Goal: Information Seeking & Learning: Learn about a topic

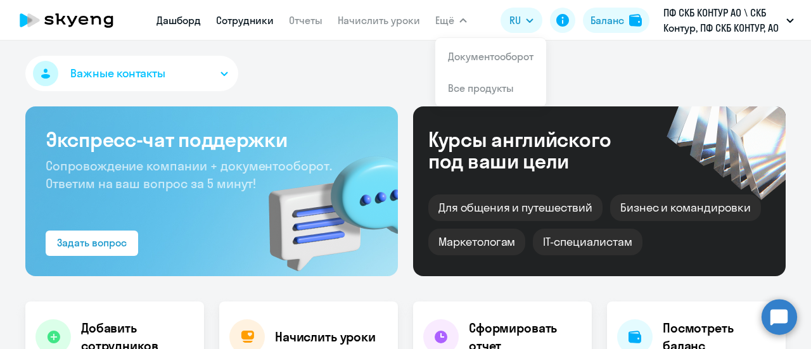
click at [259, 21] on link "Сотрудники" at bounding box center [245, 20] width 58 height 13
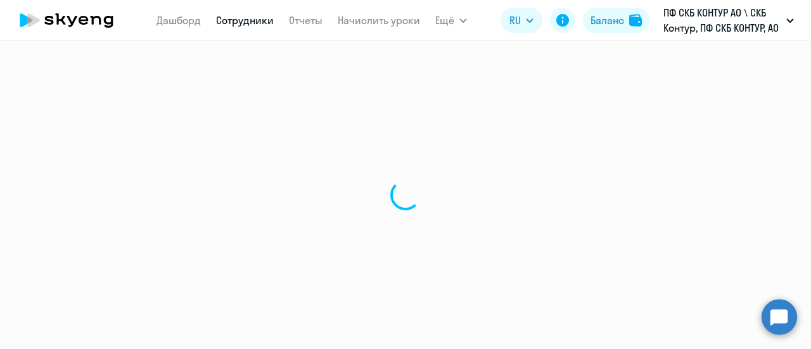
select select "30"
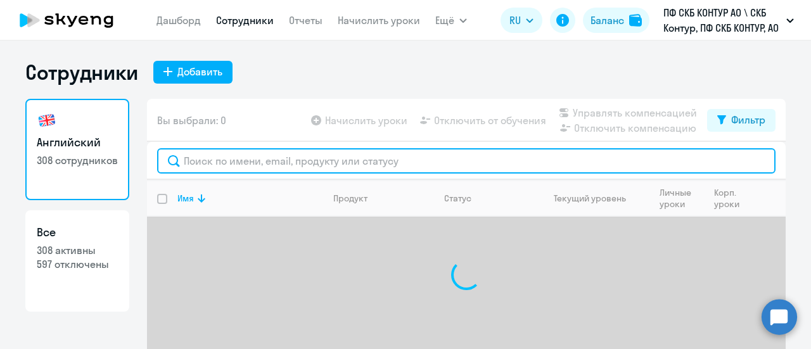
click at [226, 167] on input "text" at bounding box center [466, 160] width 618 height 25
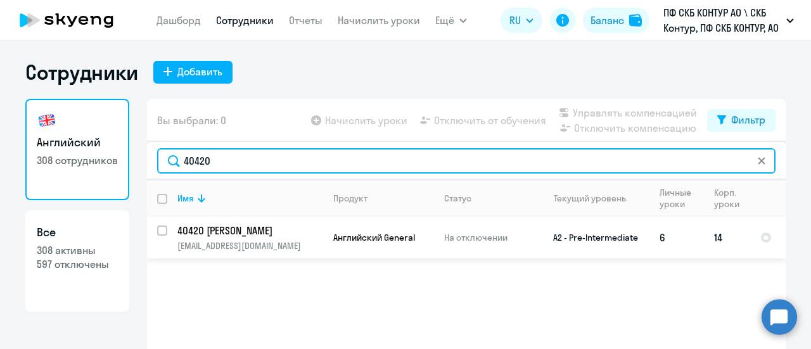
type input "40420"
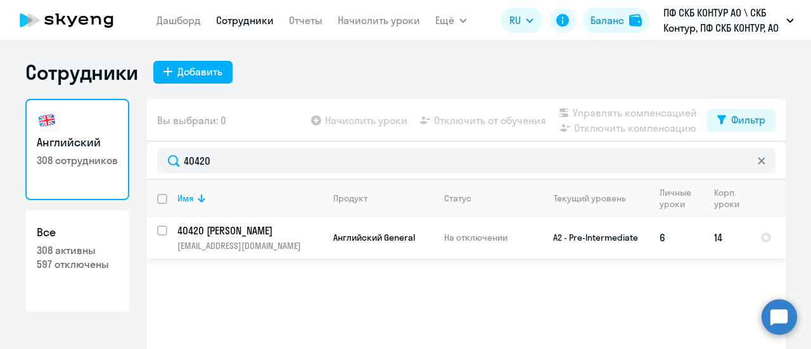
click at [233, 226] on p "40420 [PERSON_NAME]" at bounding box center [248, 231] width 143 height 14
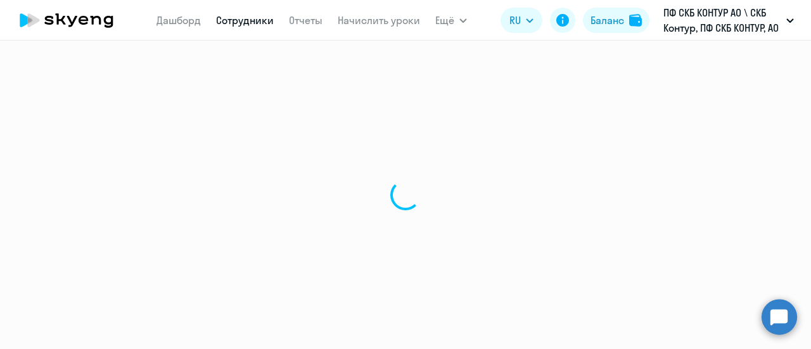
select select "english"
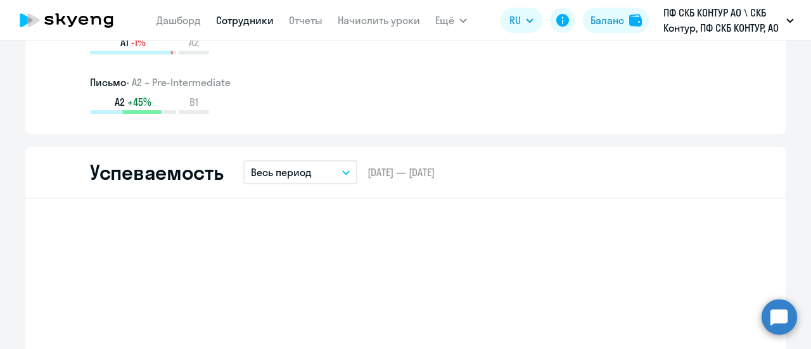
scroll to position [1077, 0]
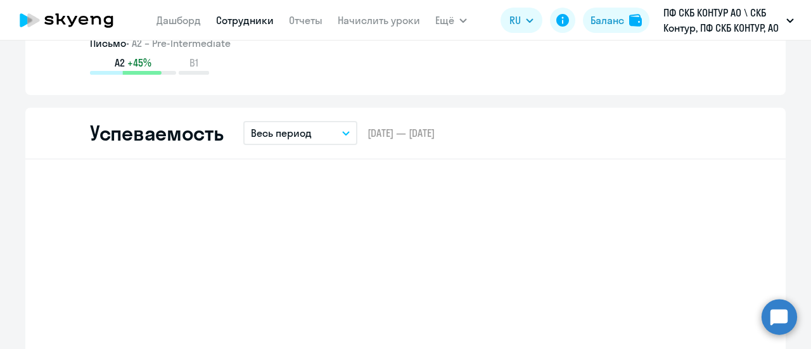
click at [348, 131] on button "Весь период" at bounding box center [300, 133] width 114 height 24
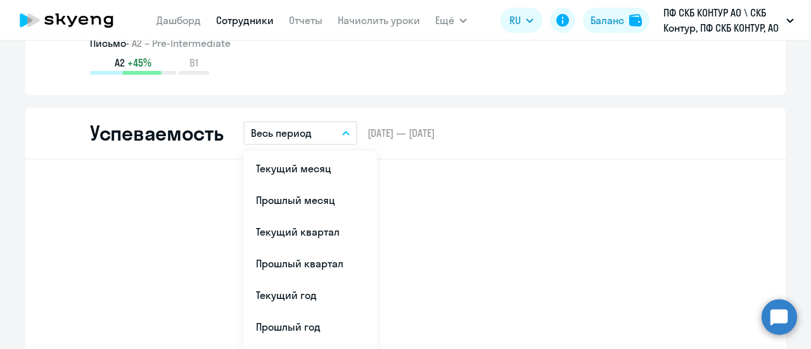
click at [293, 162] on li "Текущий месяц" at bounding box center [310, 169] width 134 height 32
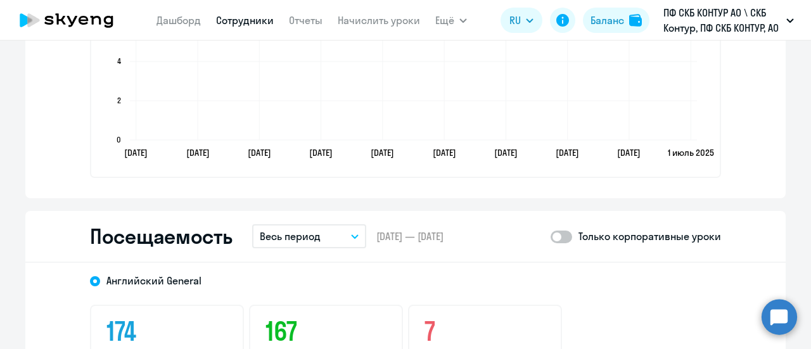
scroll to position [1394, 0]
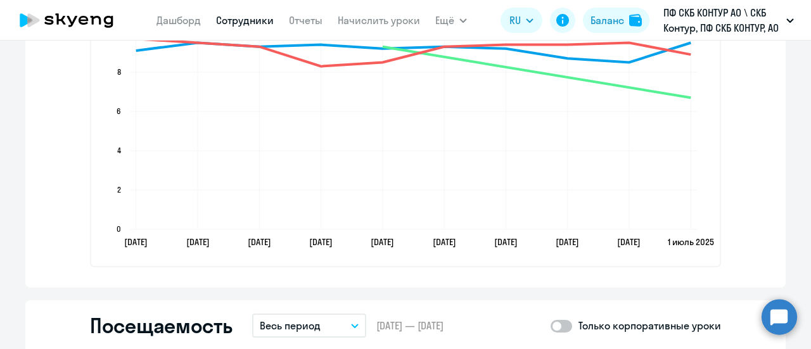
click at [355, 320] on button "Весь период" at bounding box center [309, 326] width 114 height 24
click at [329, 330] on button "Весь период" at bounding box center [309, 326] width 114 height 24
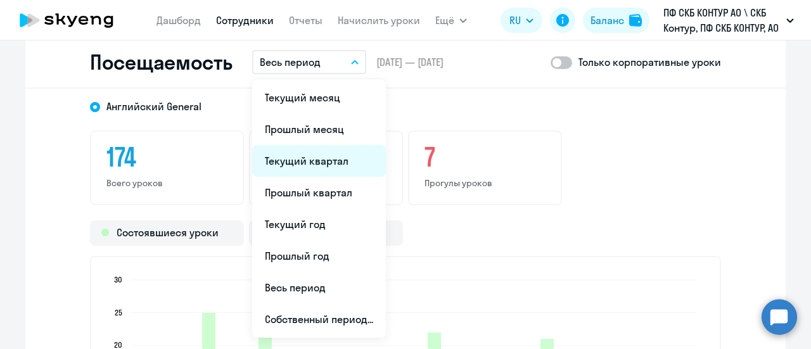
scroll to position [1711, 0]
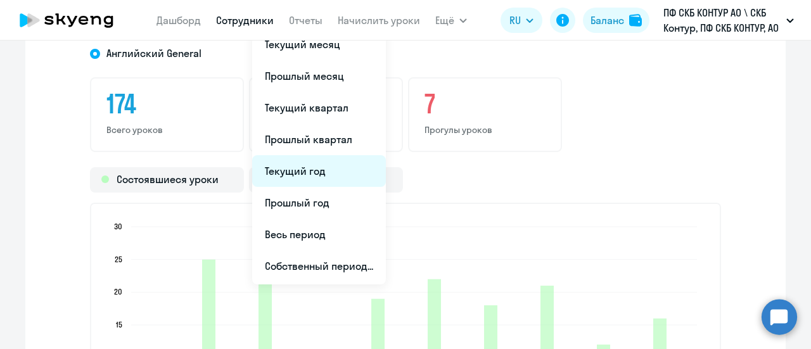
click at [289, 172] on li "Текущий год" at bounding box center [319, 171] width 134 height 32
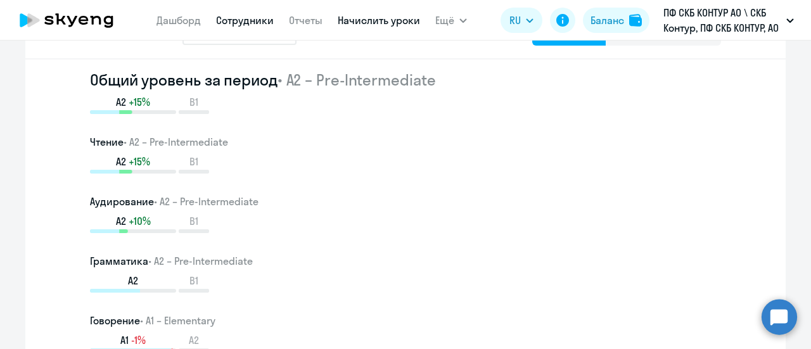
scroll to position [697, 0]
